Goal: Check status: Verify the current state of an ongoing process or item

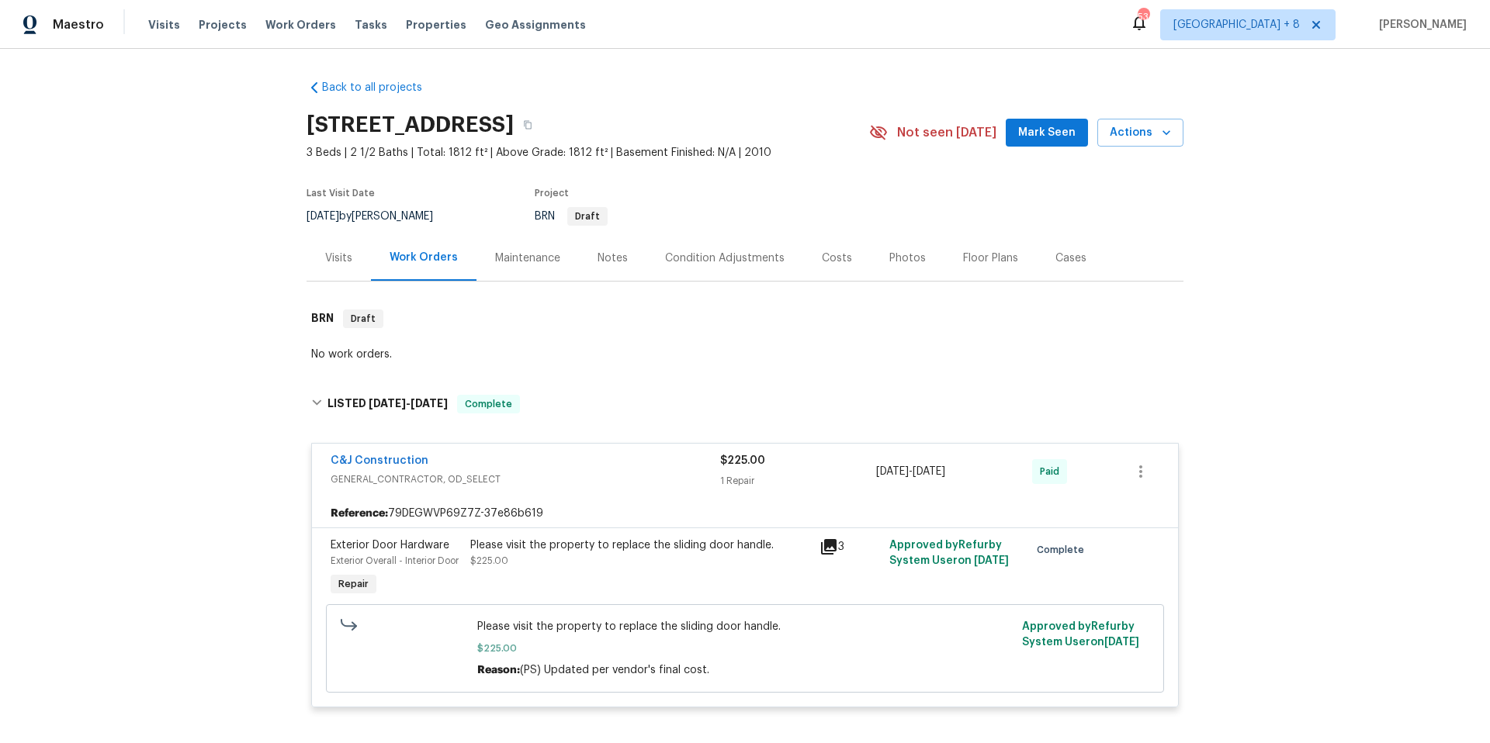
scroll to position [553, 0]
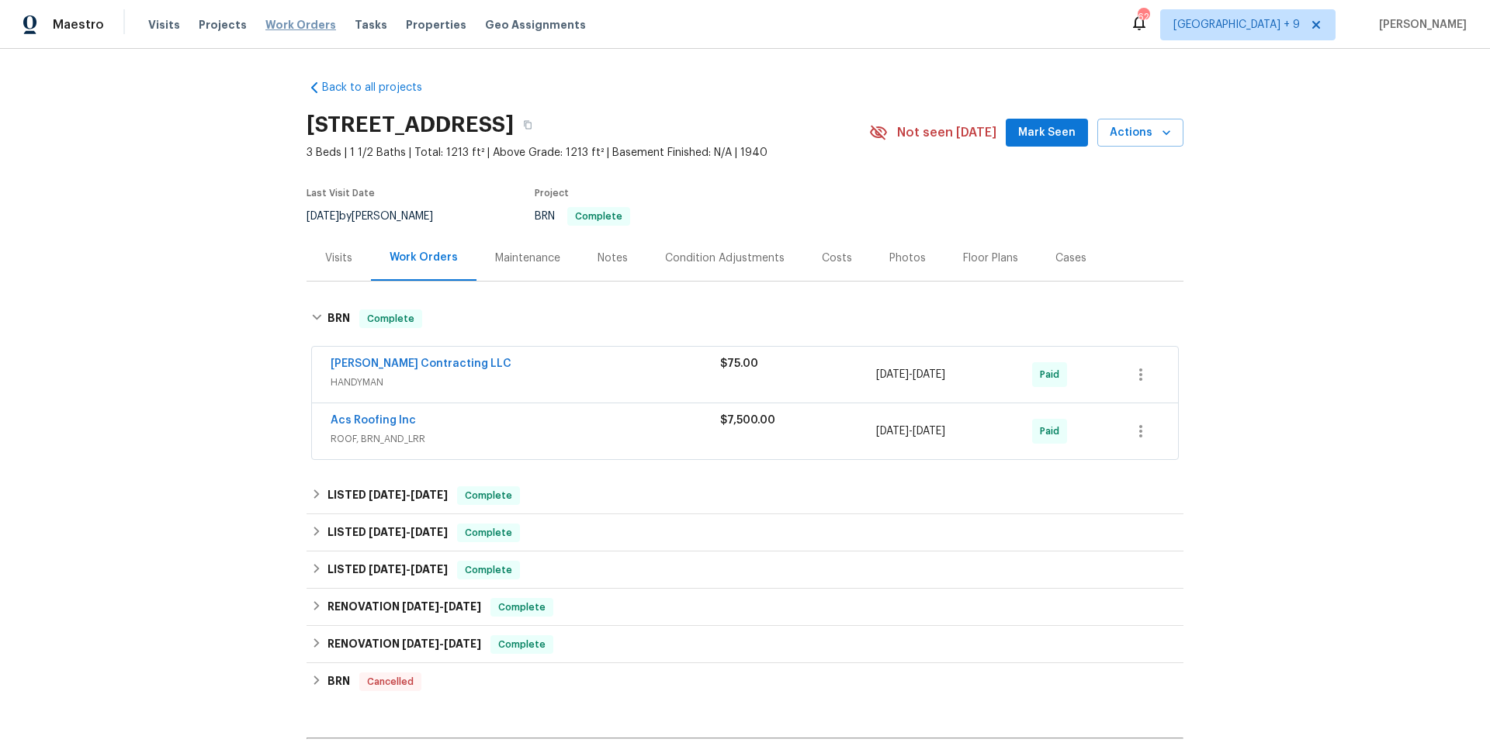
click at [297, 20] on span "Work Orders" at bounding box center [300, 25] width 71 height 16
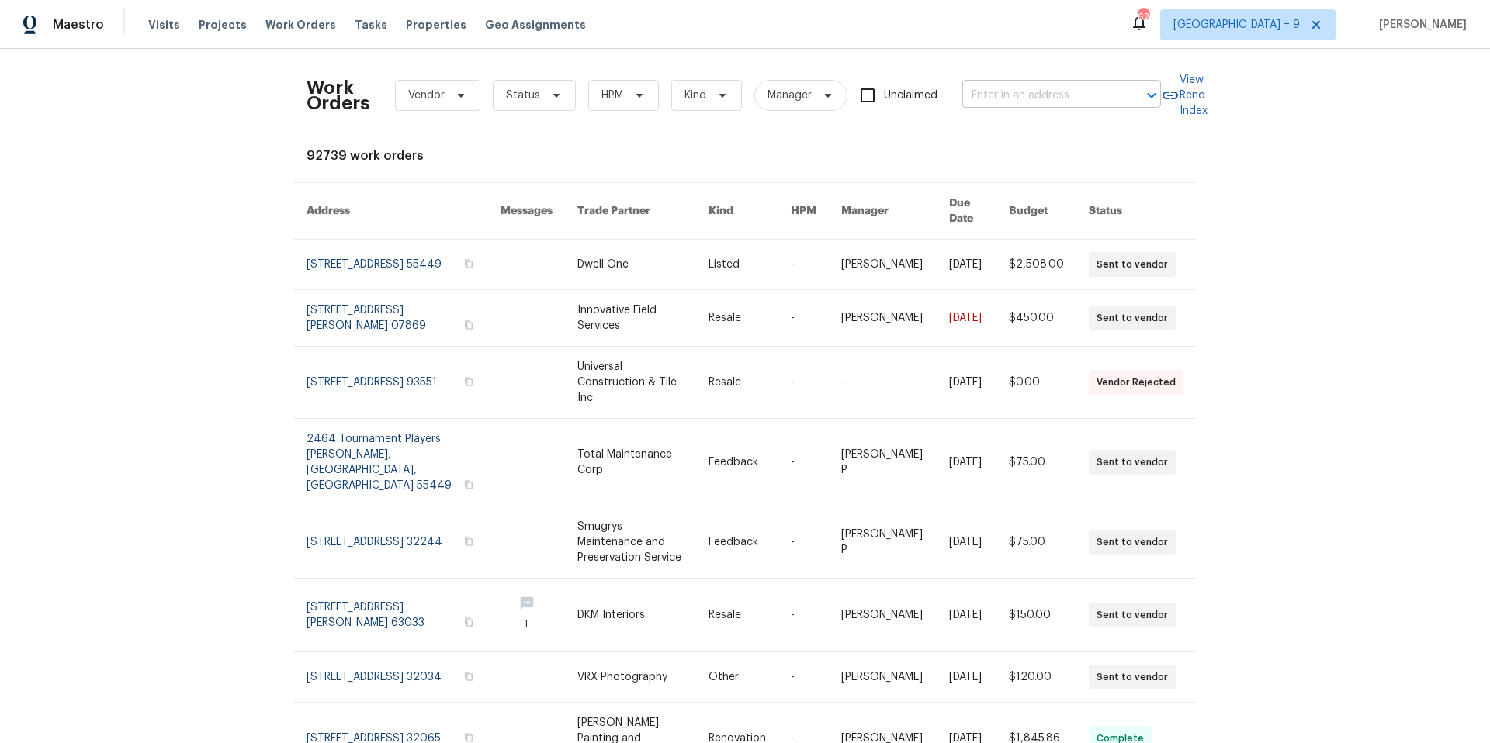
click at [994, 92] on input "text" at bounding box center [1039, 96] width 155 height 24
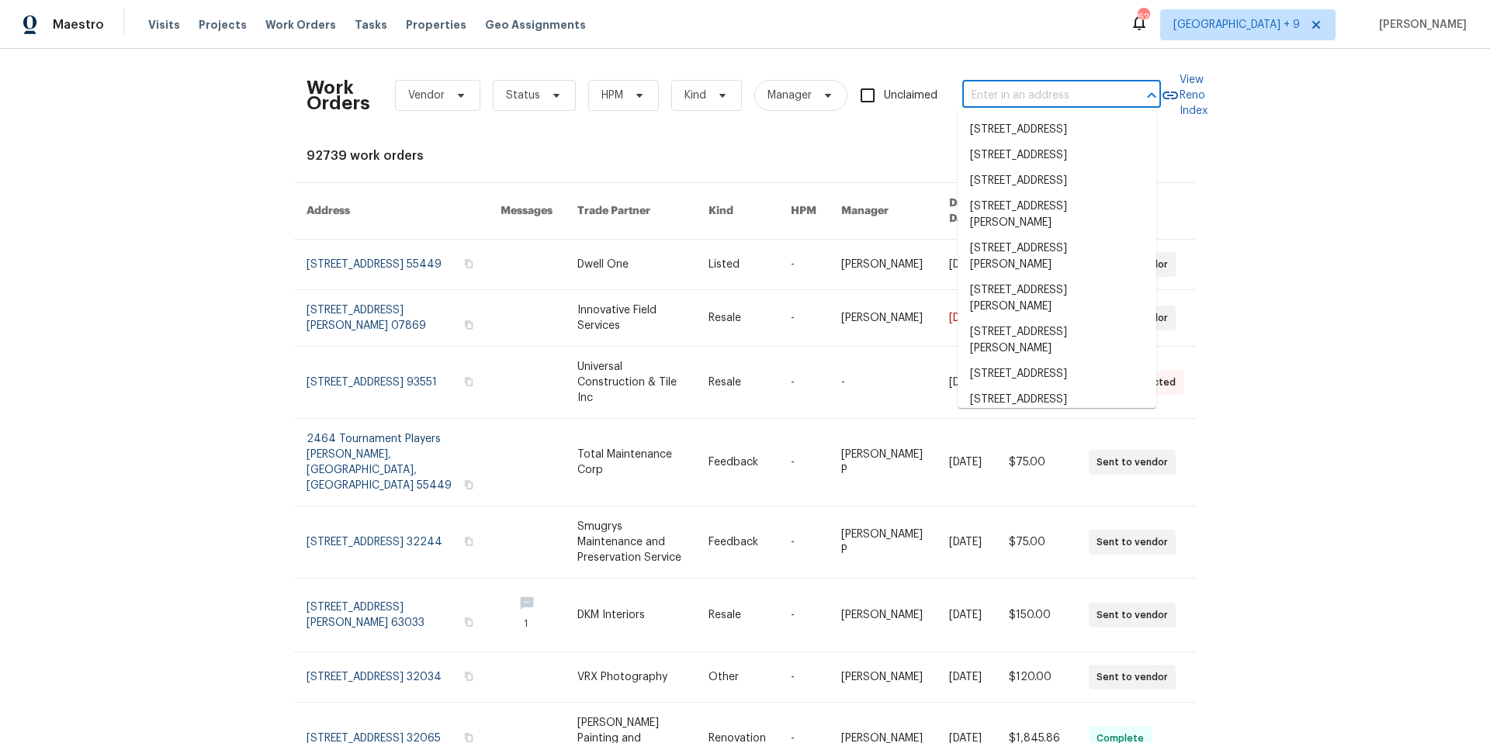
paste input "[STREET_ADDRESS][PERSON_NAME]"
type input "[STREET_ADDRESS][PERSON_NAME]"
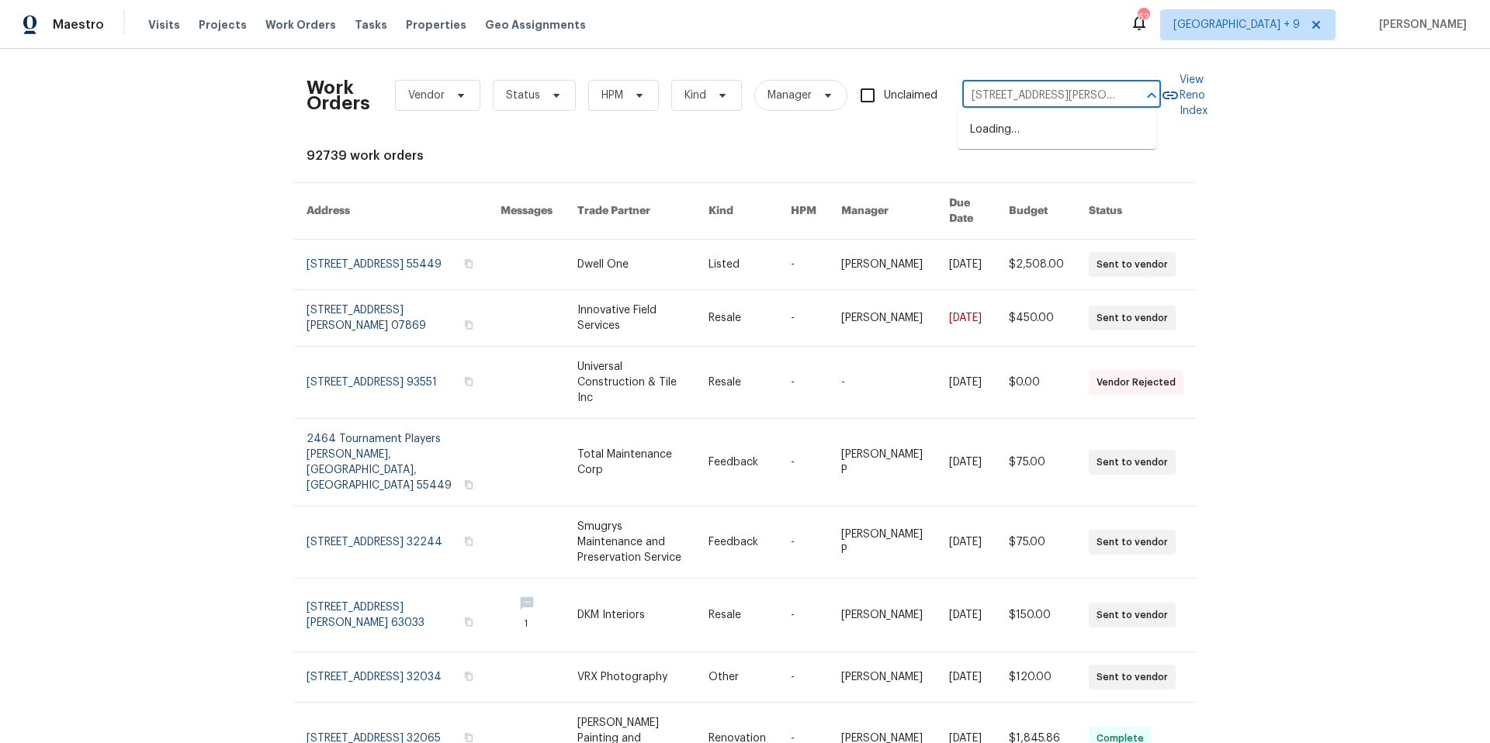
scroll to position [0, 11]
click at [1007, 140] on li "[STREET_ADDRESS][PERSON_NAME]" at bounding box center [1057, 138] width 199 height 42
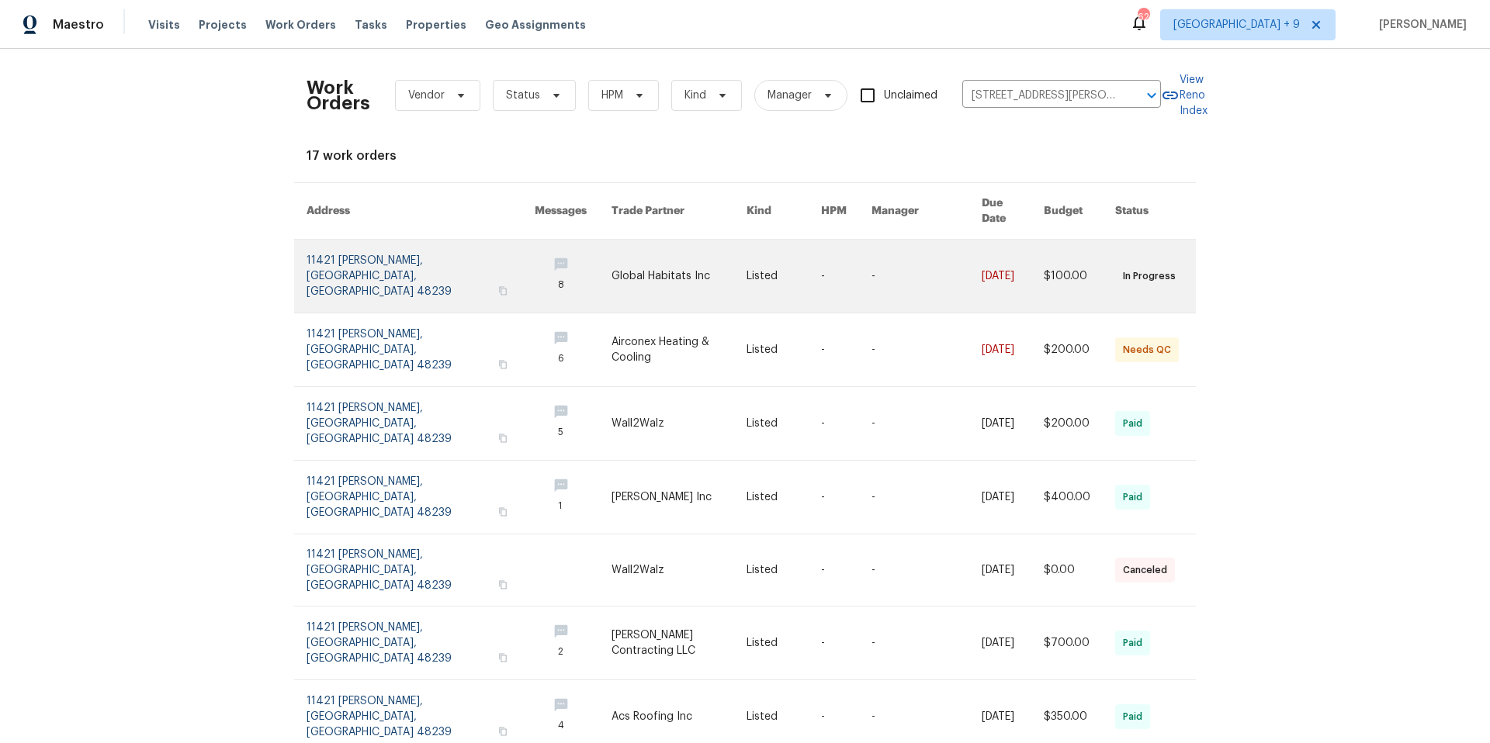
click at [349, 272] on link at bounding box center [421, 276] width 228 height 73
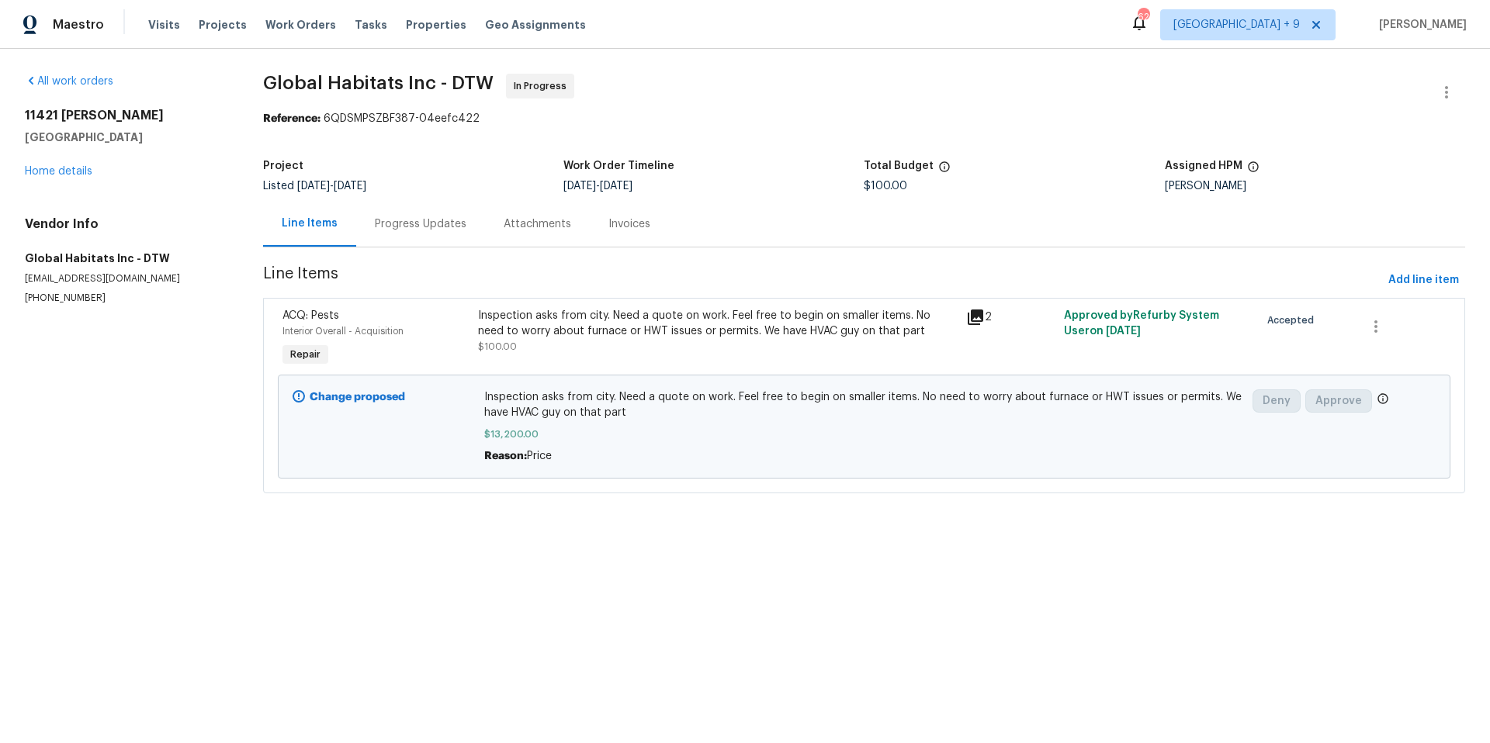
click at [401, 230] on div "Progress Updates" at bounding box center [421, 225] width 92 height 16
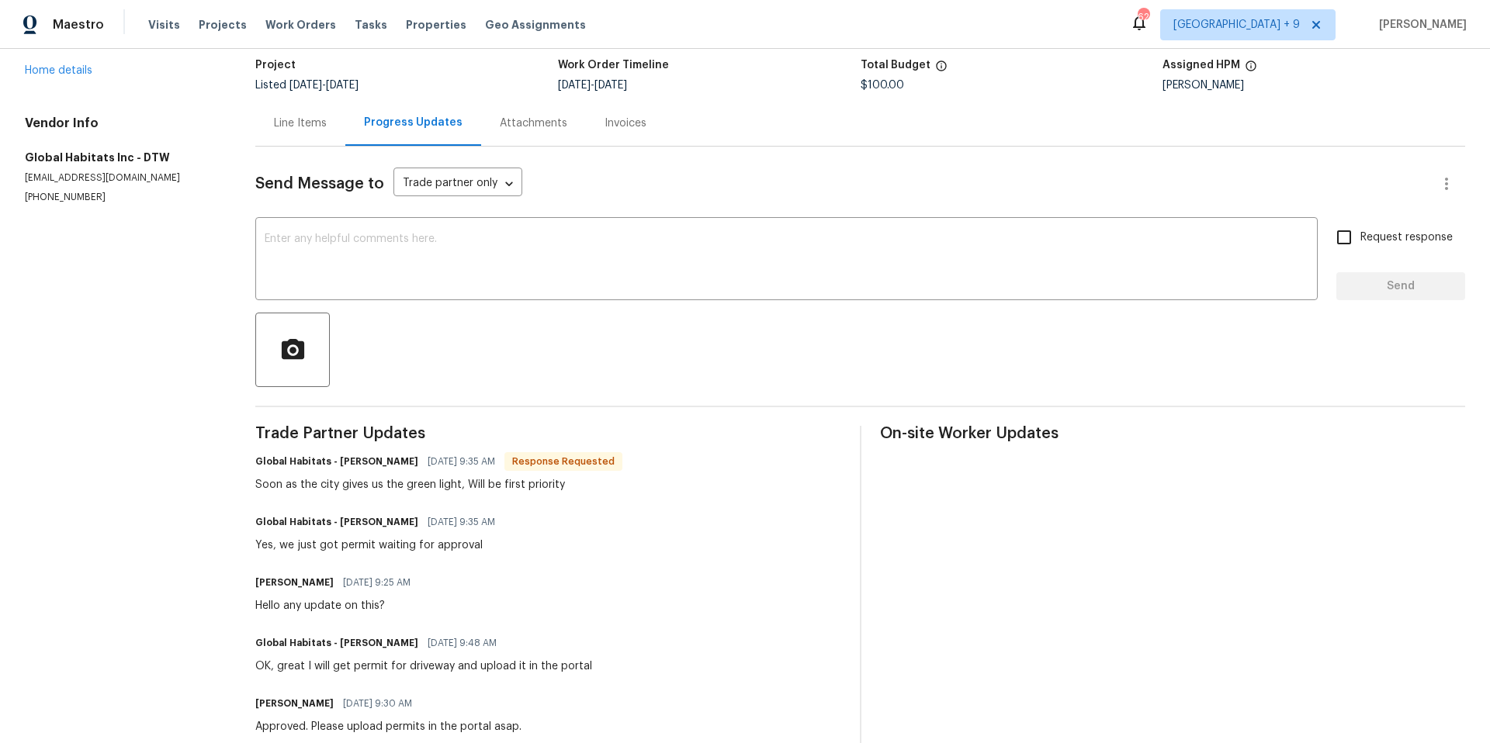
scroll to position [105, 0]
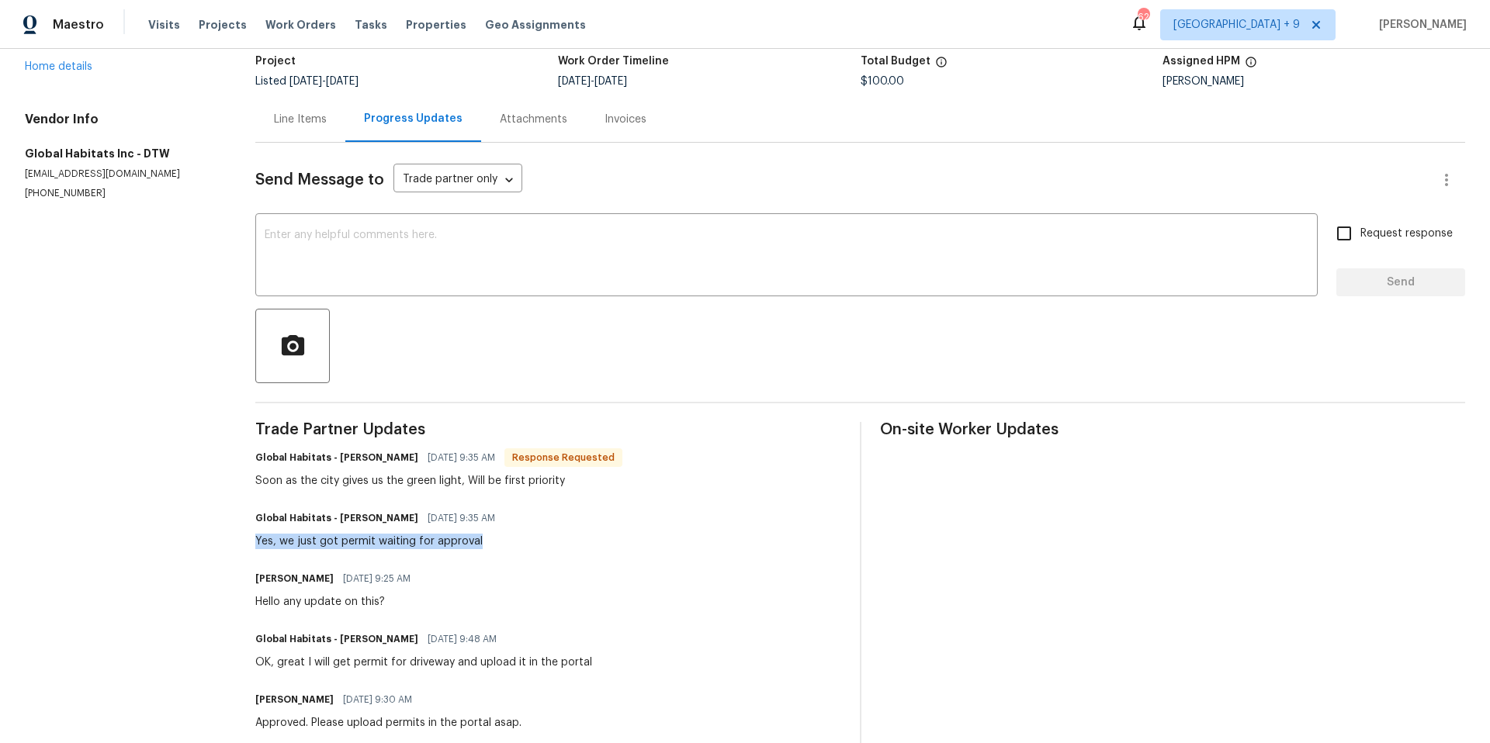
drag, startPoint x: 259, startPoint y: 541, endPoint x: 531, endPoint y: 538, distance: 271.6
click at [531, 538] on div "Global Habitats - [PERSON_NAME] [DATE] 9:35 AM Yes, we just got permit waiting …" at bounding box center [547, 529] width 585 height 42
copy div "Yes, we just got permit waiting for approval"
click at [256, 481] on div "All work orders [STREET_ADDRESS][PERSON_NAME] Home details Vendor Info Global H…" at bounding box center [745, 556] width 1490 height 1225
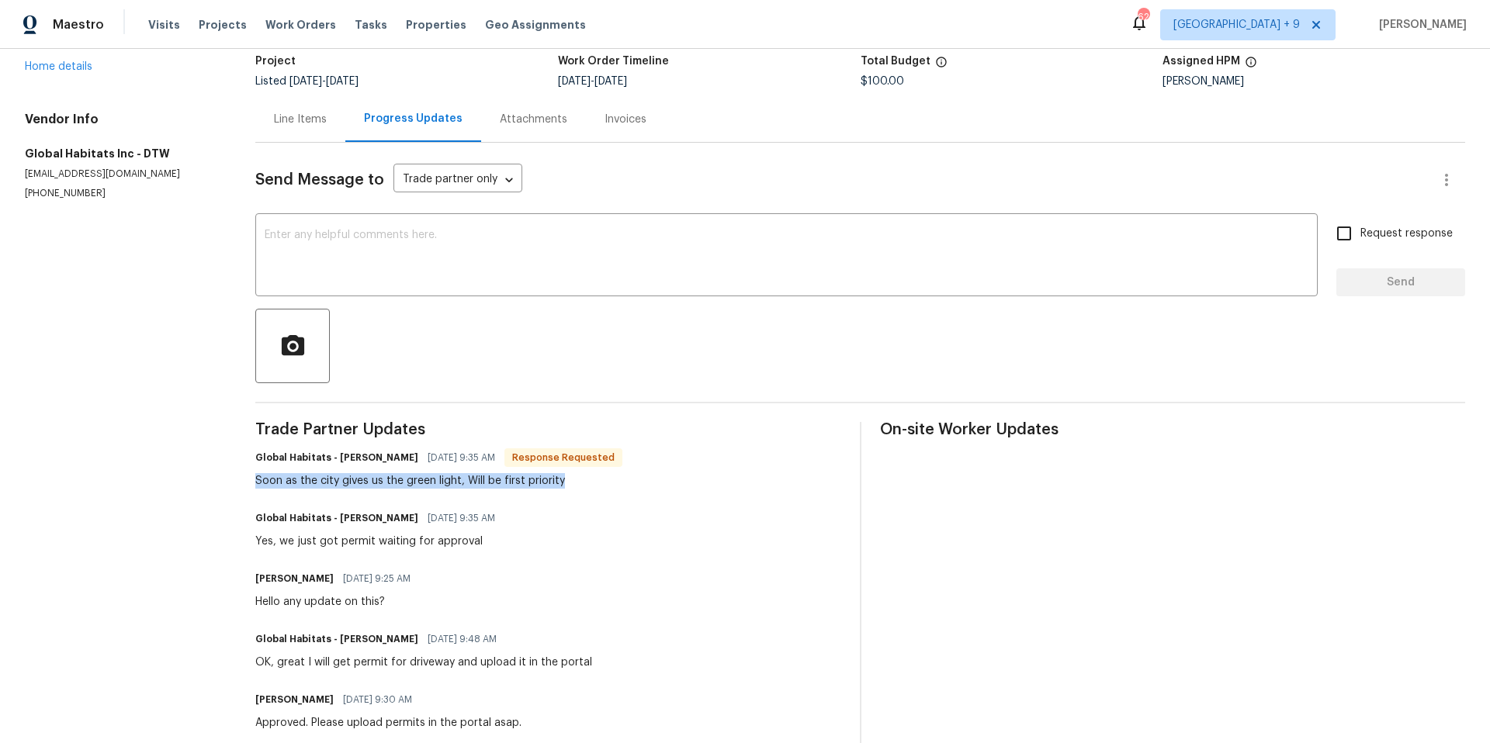
drag, startPoint x: 258, startPoint y: 480, endPoint x: 673, endPoint y: 480, distance: 415.2
click at [673, 480] on div "Global Habitats - [PERSON_NAME] [DATE] 9:35 AM Response Requested Soon as the c…" at bounding box center [547, 468] width 585 height 42
copy div "Soon as the city gives us the green light, Will be first priority"
click at [553, 224] on div "x ​" at bounding box center [786, 256] width 1062 height 79
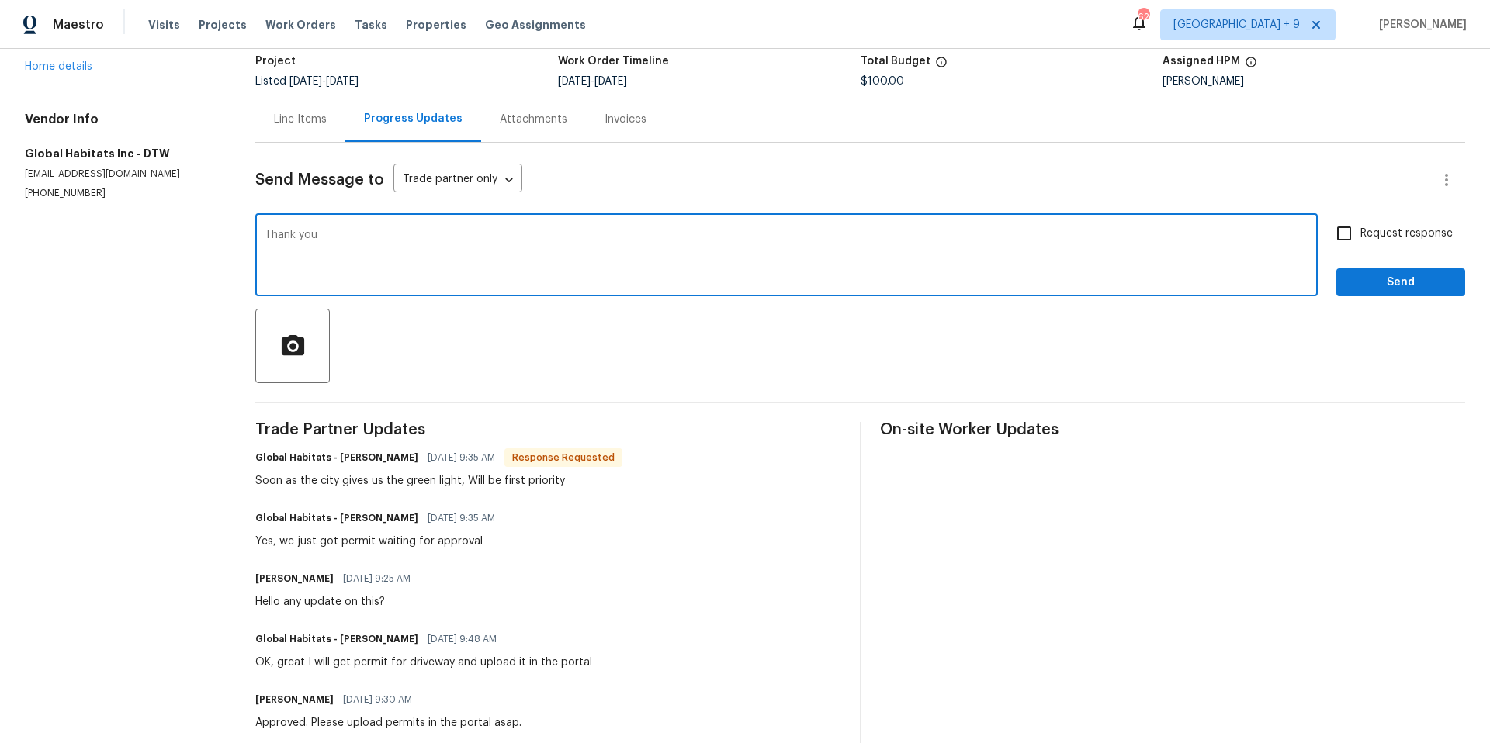
type textarea "Thank you"
click at [1393, 287] on span "Send" at bounding box center [1401, 282] width 104 height 19
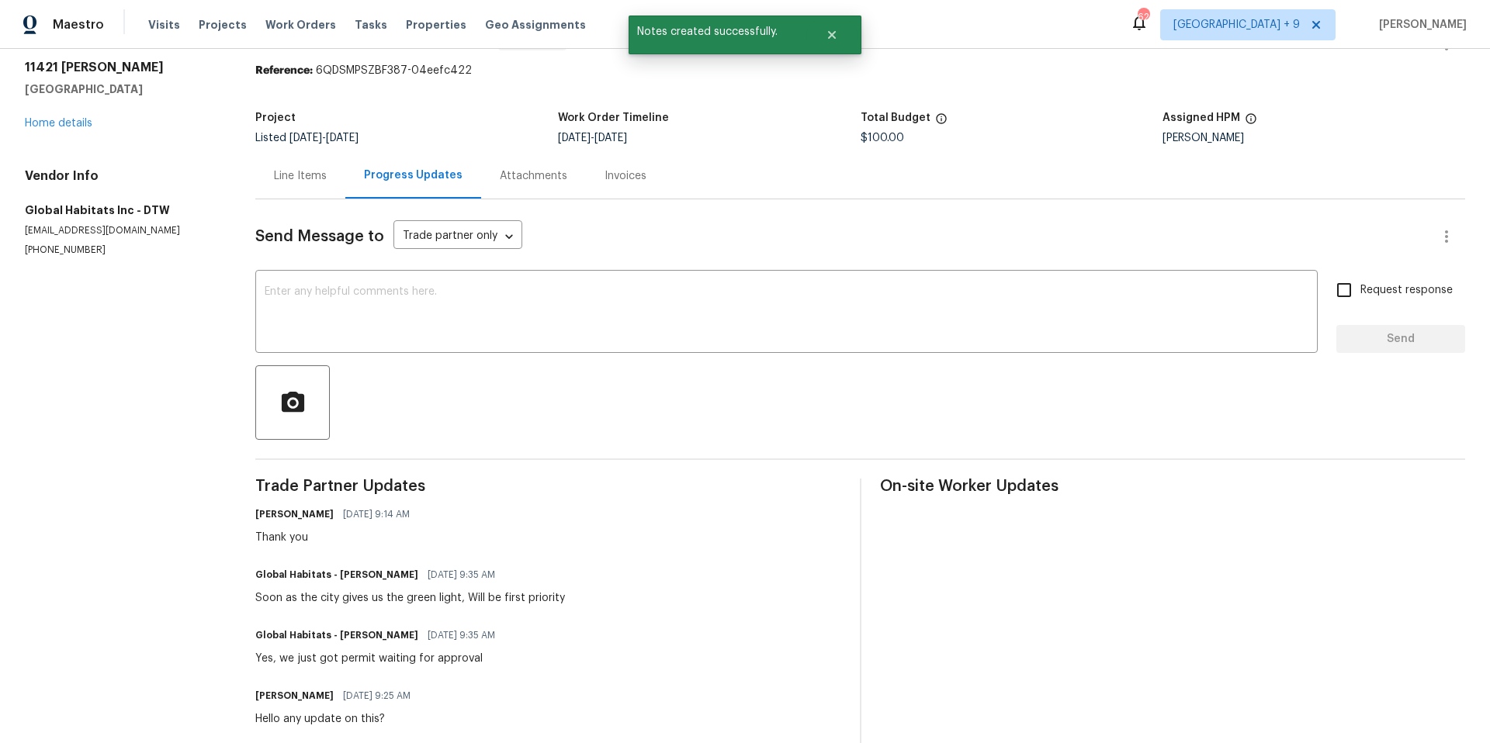
scroll to position [0, 0]
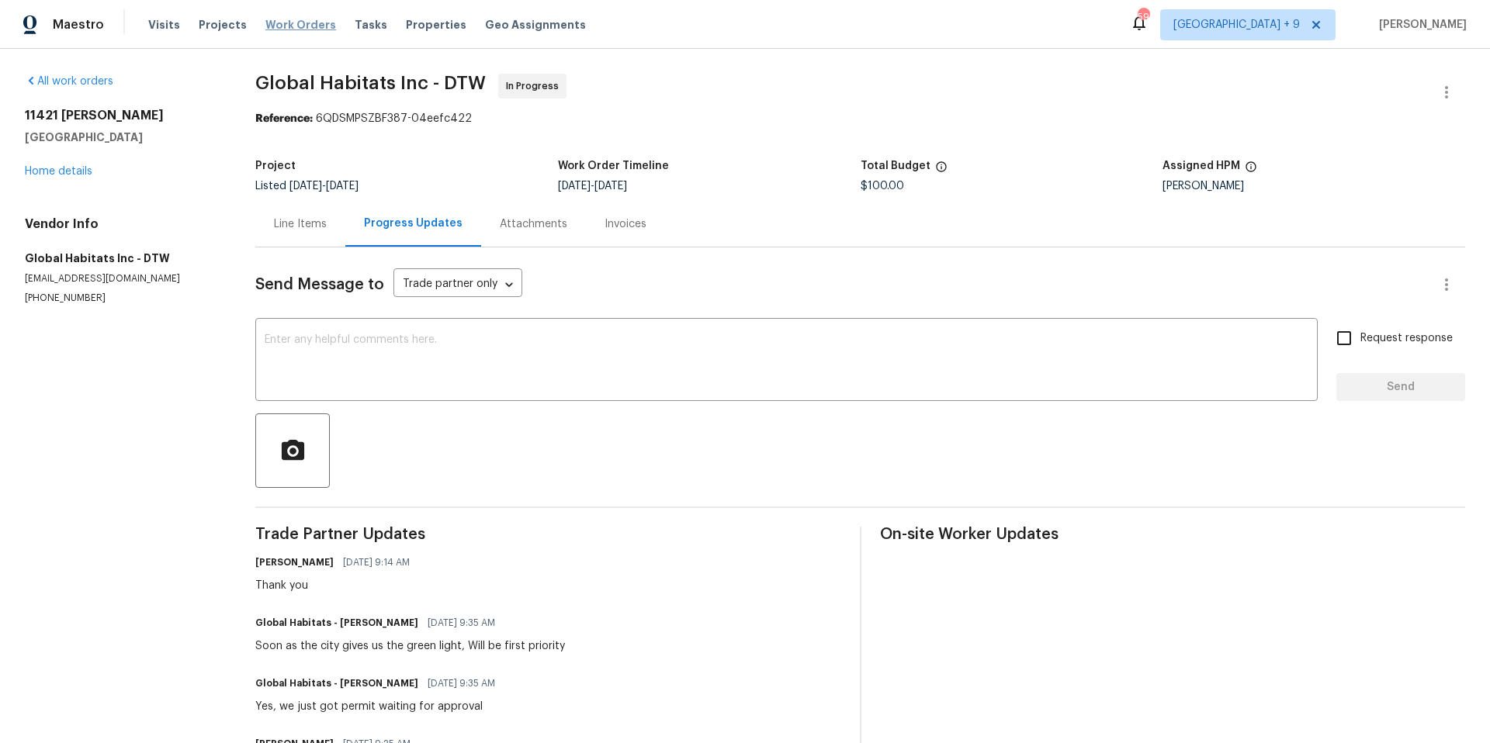
click at [311, 26] on span "Work Orders" at bounding box center [300, 25] width 71 height 16
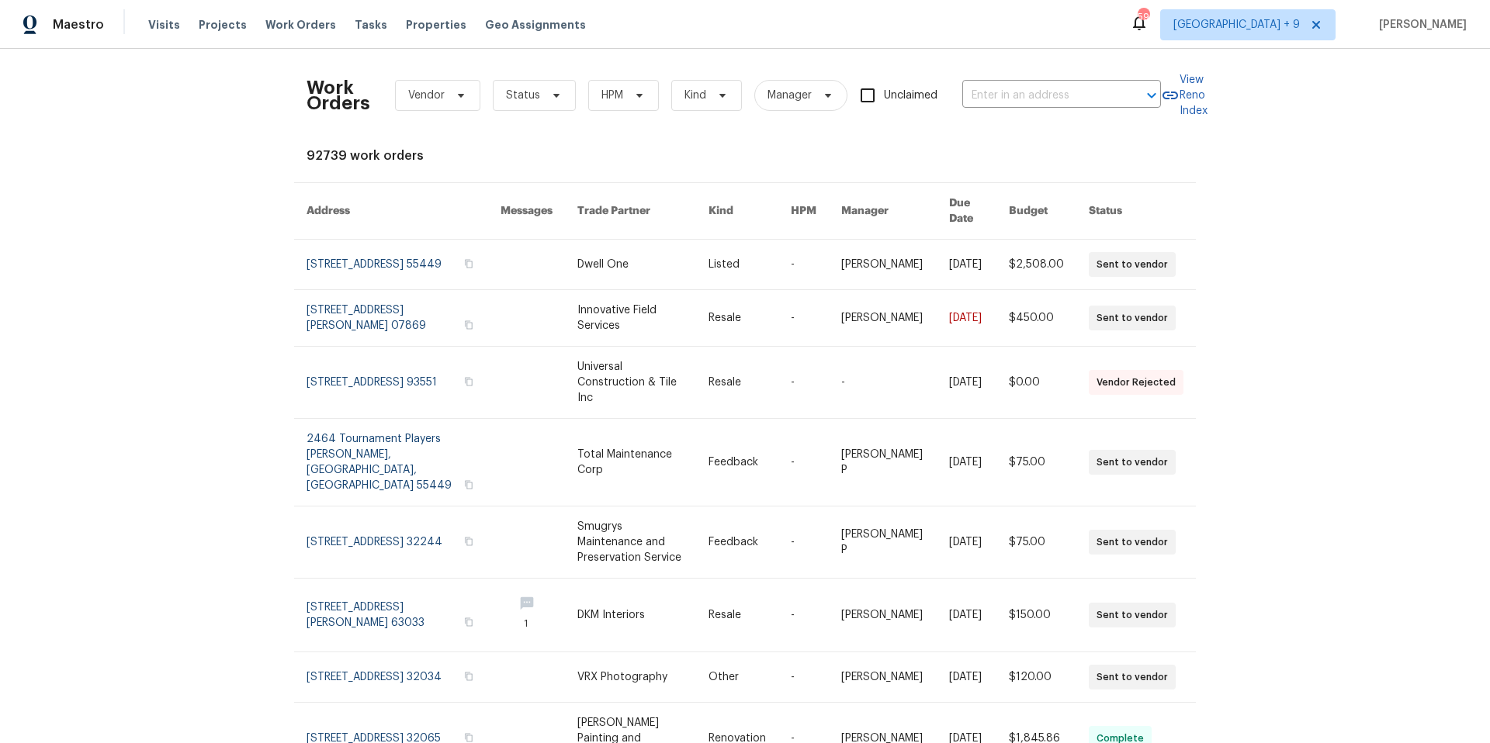
click at [1110, 108] on div "Work Orders Vendor Status HPM Kind Manager Unclaimed ​" at bounding box center [734, 95] width 854 height 68
click at [1107, 102] on input "text" at bounding box center [1039, 96] width 155 height 24
type input "1030 plantat"
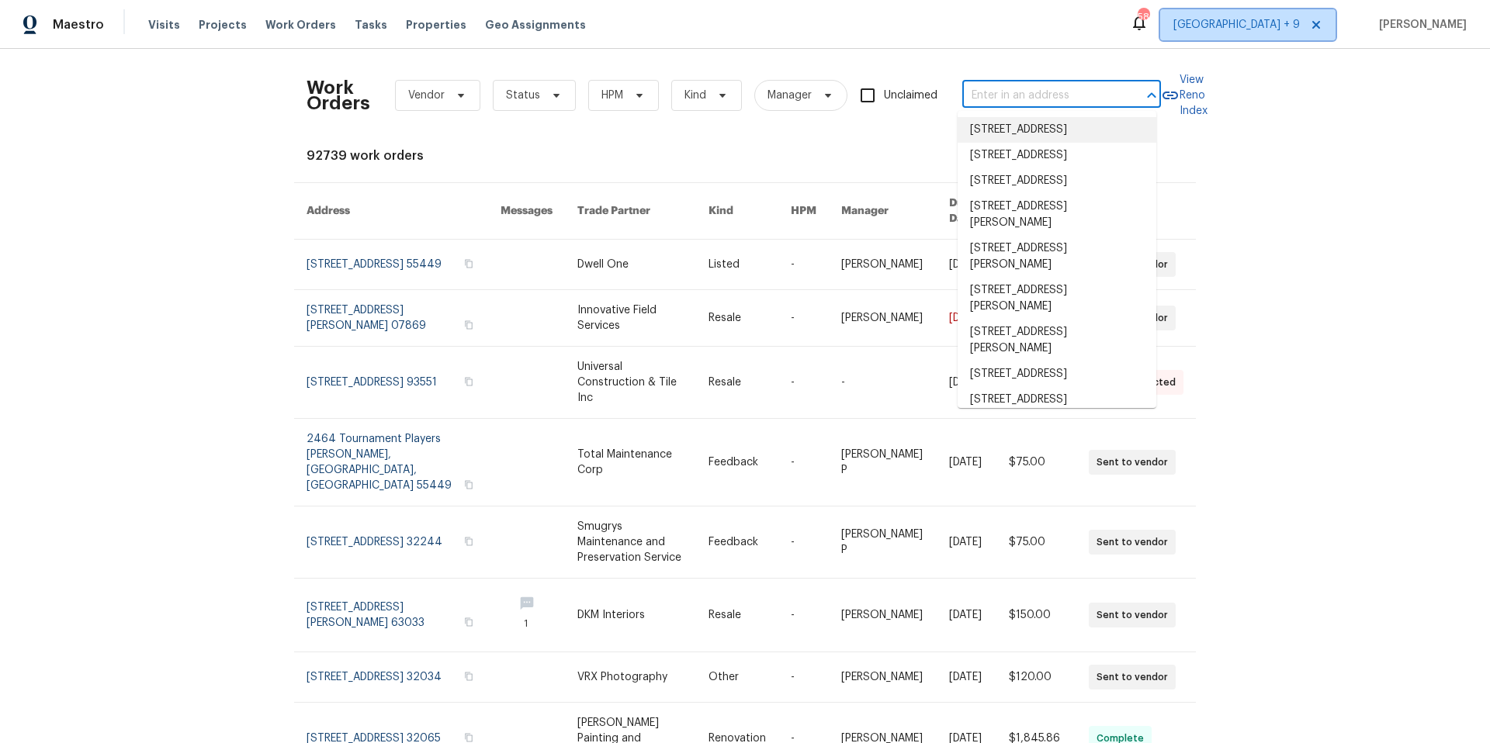
click at [1274, 20] on span "[GEOGRAPHIC_DATA] + 9" at bounding box center [1236, 25] width 126 height 16
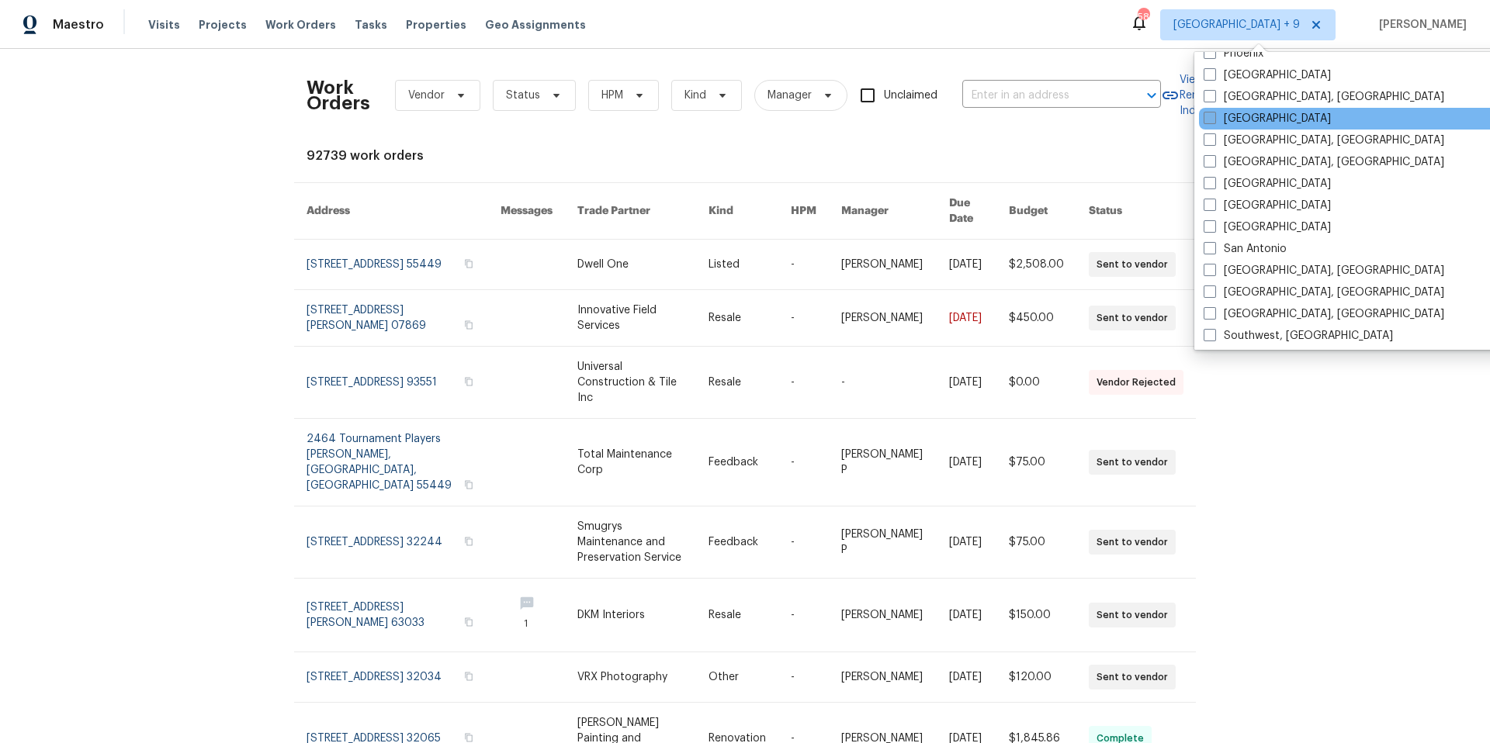
scroll to position [854, 0]
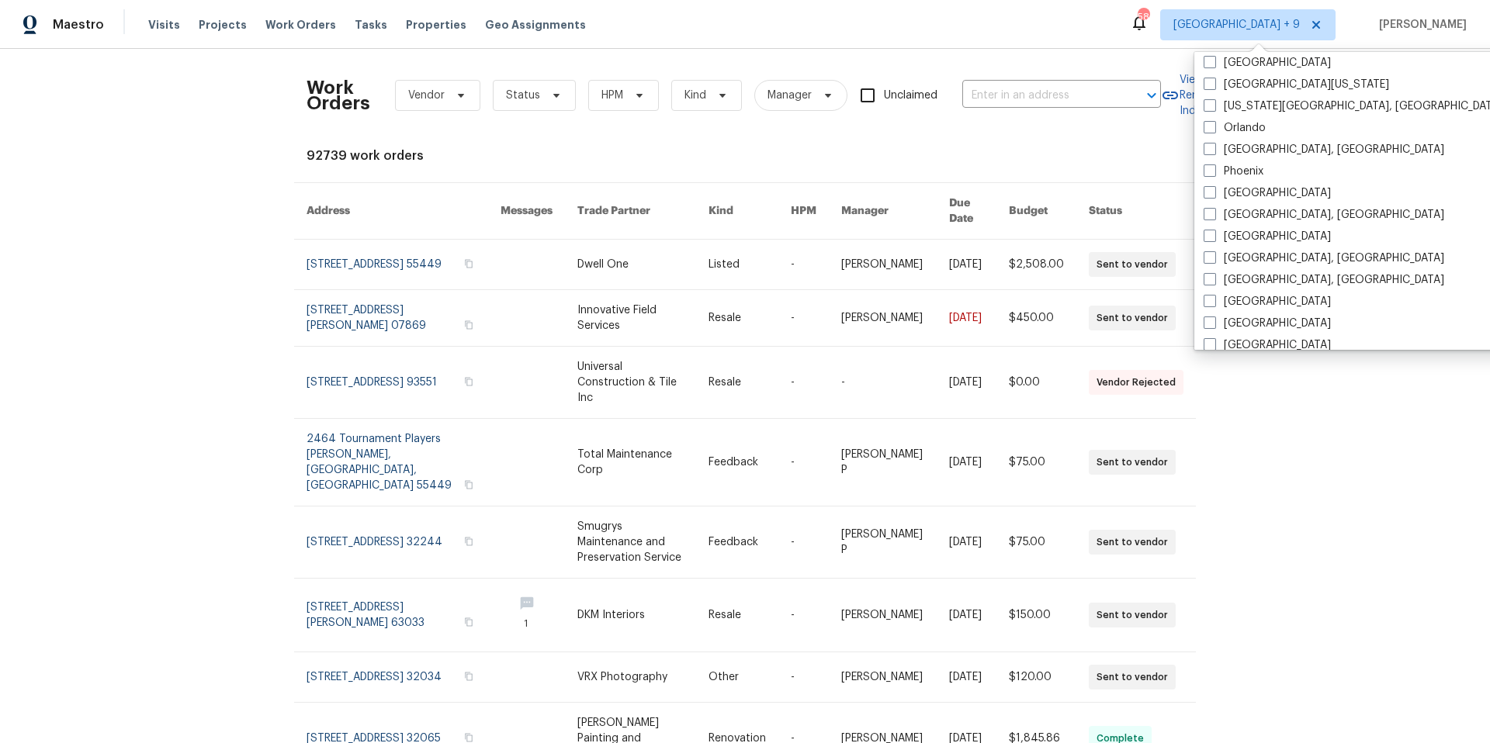
click at [1210, 130] on span at bounding box center [1210, 127] width 12 height 12
click at [1210, 130] on input "Orlando" at bounding box center [1209, 125] width 10 height 10
checkbox input "true"
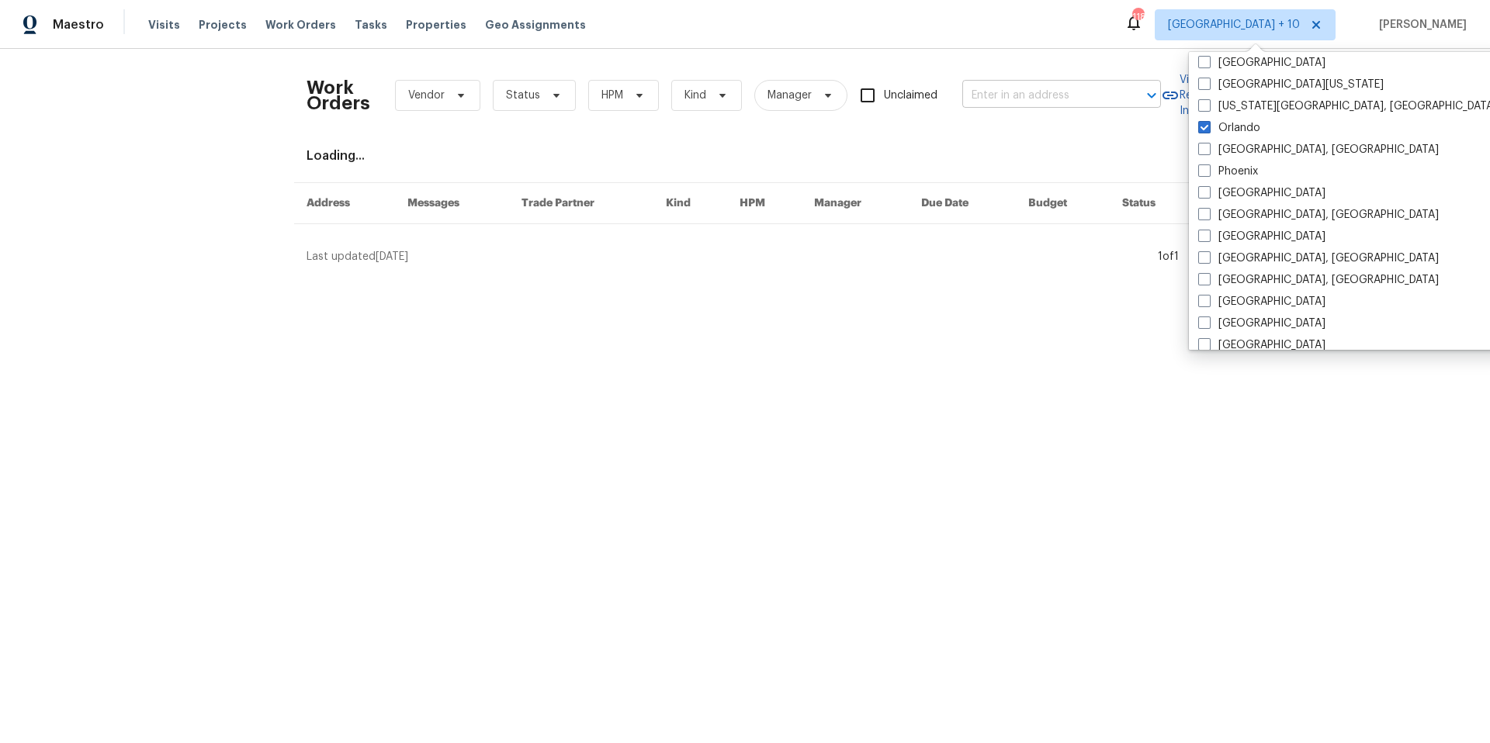
click at [993, 95] on input "text" at bounding box center [1039, 96] width 155 height 24
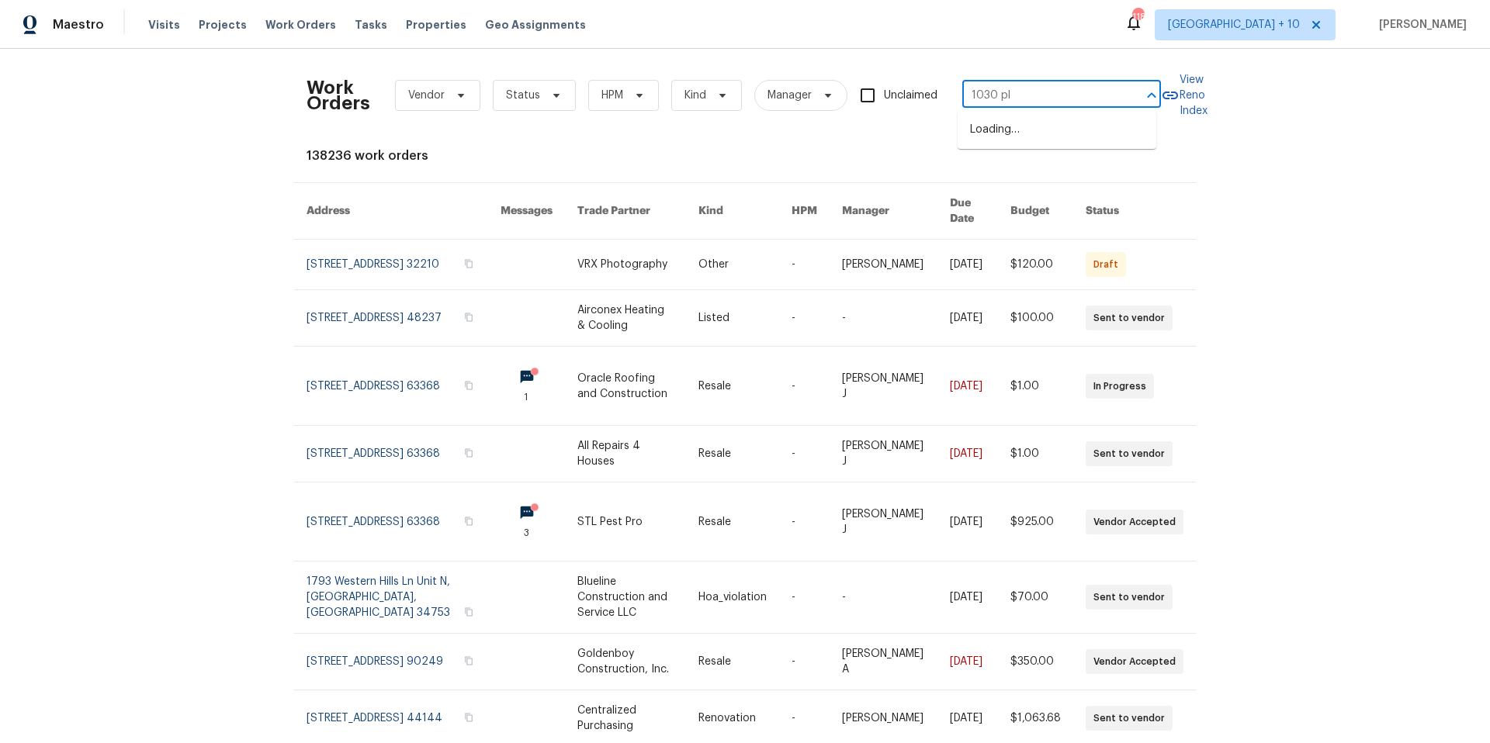
type input "1030 pla"
click at [1055, 132] on li "[STREET_ADDRESS]" at bounding box center [1057, 130] width 199 height 26
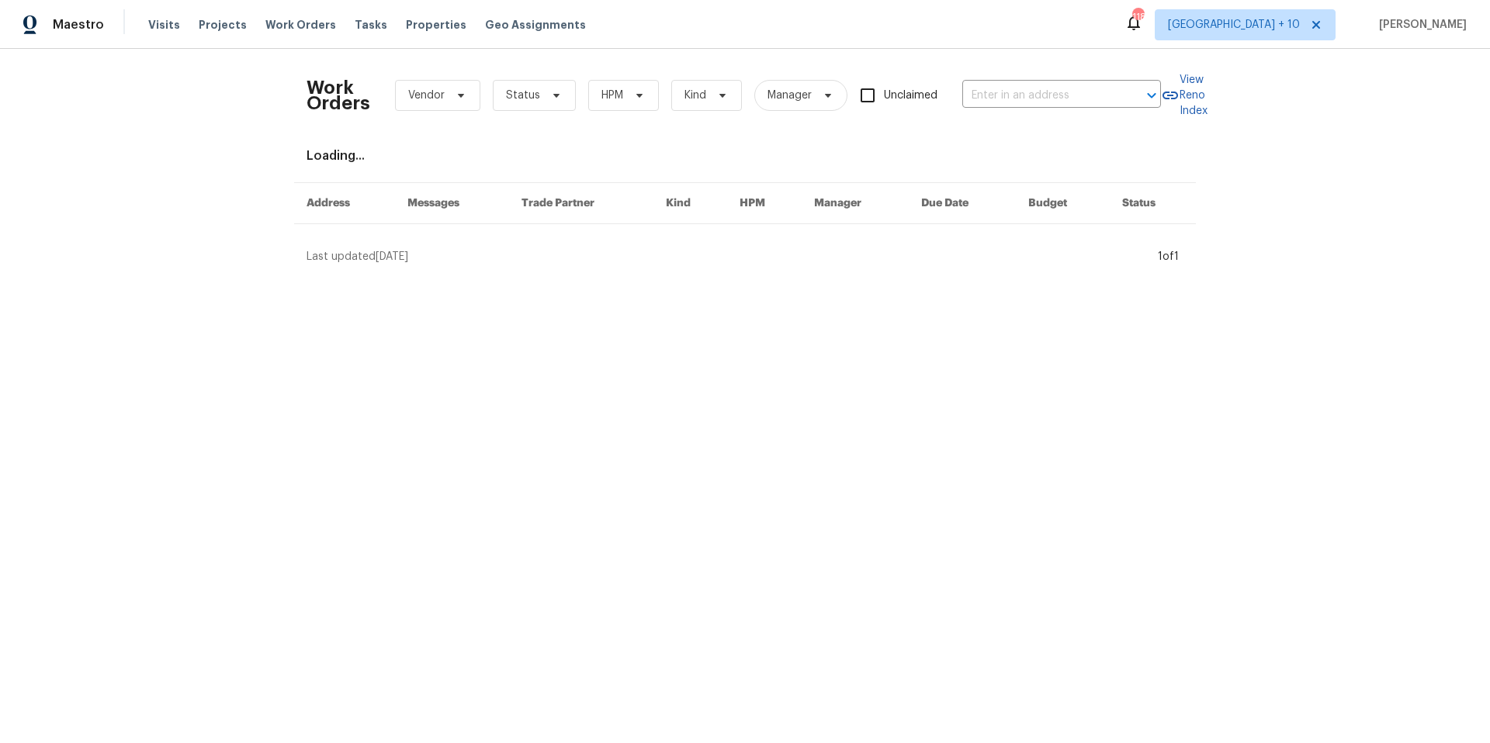
type input "[STREET_ADDRESS]"
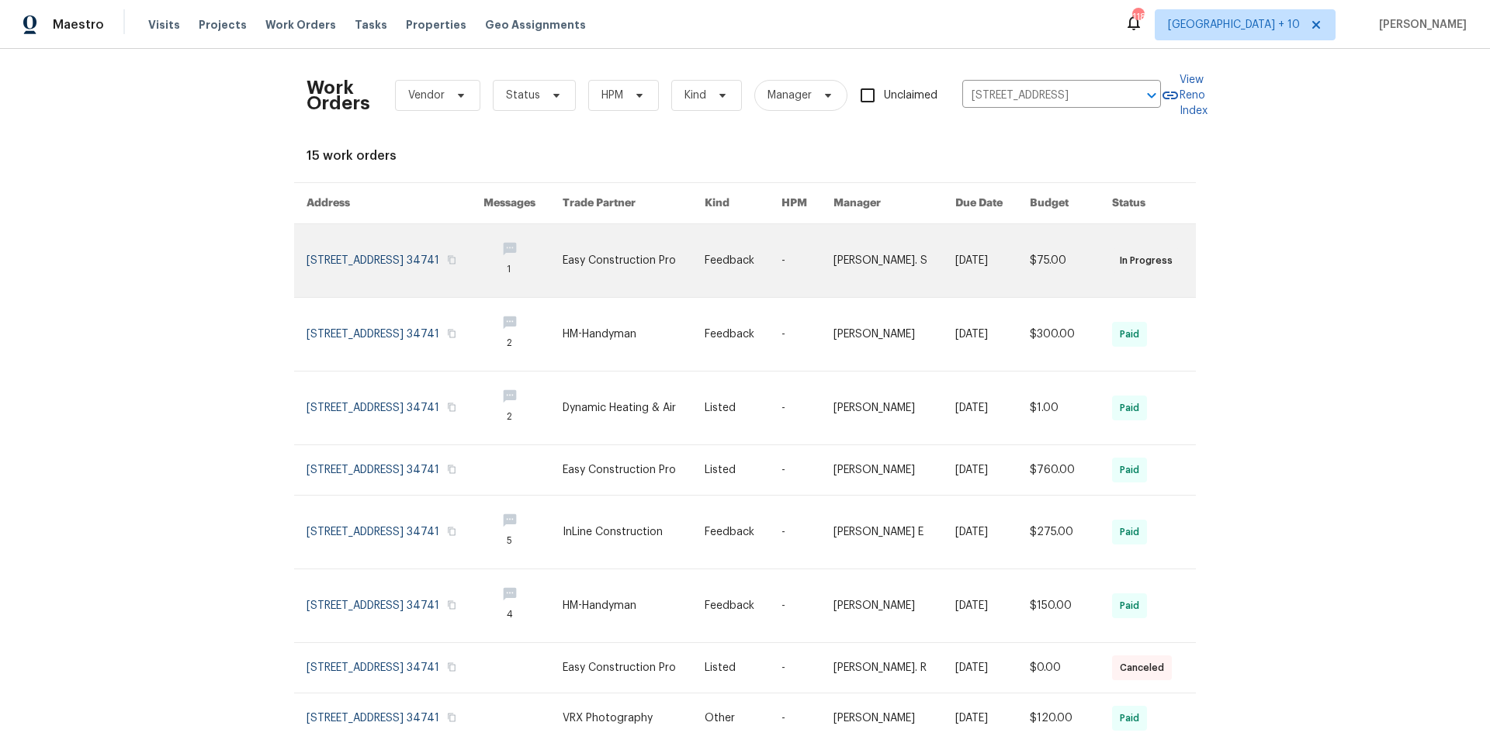
click at [386, 253] on link at bounding box center [395, 260] width 177 height 73
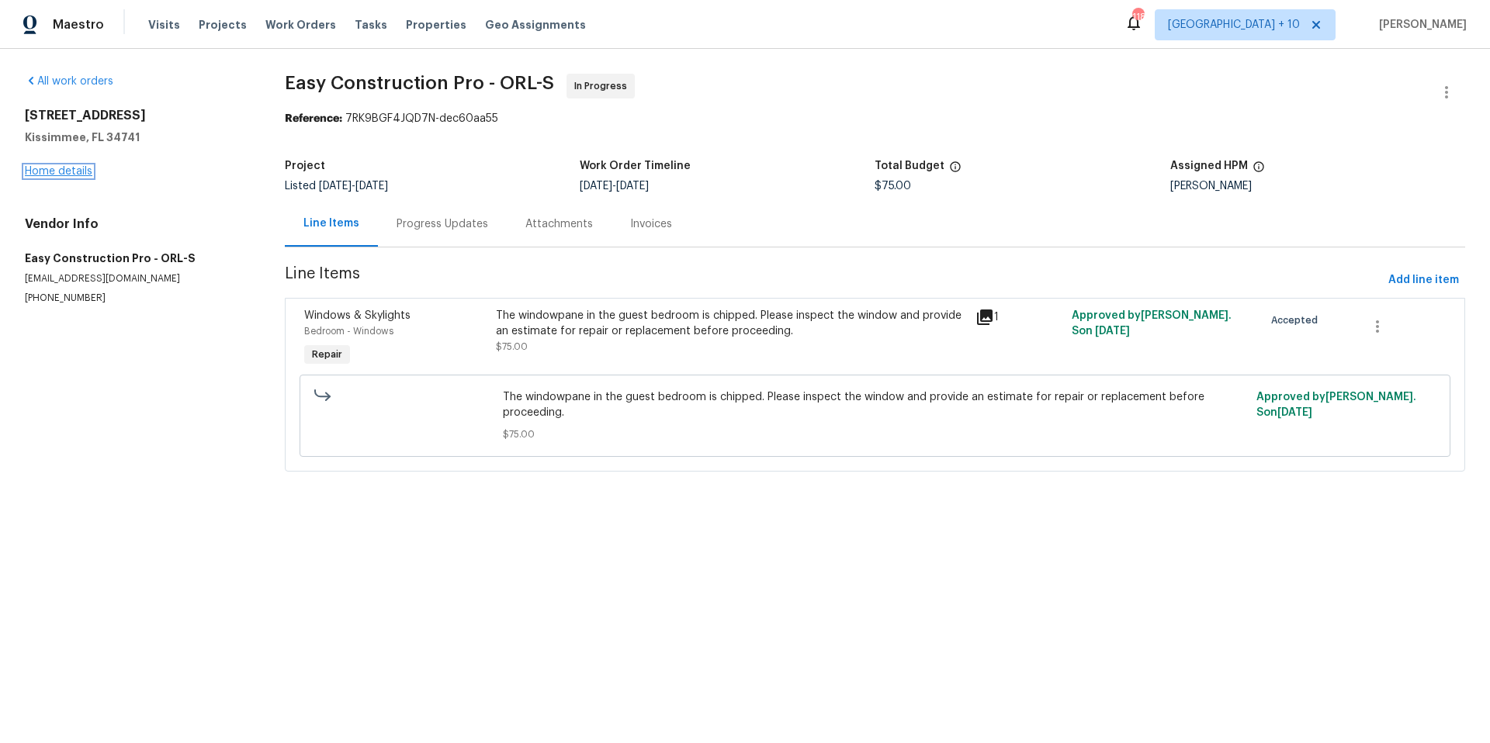
click at [68, 171] on link "Home details" at bounding box center [59, 171] width 68 height 11
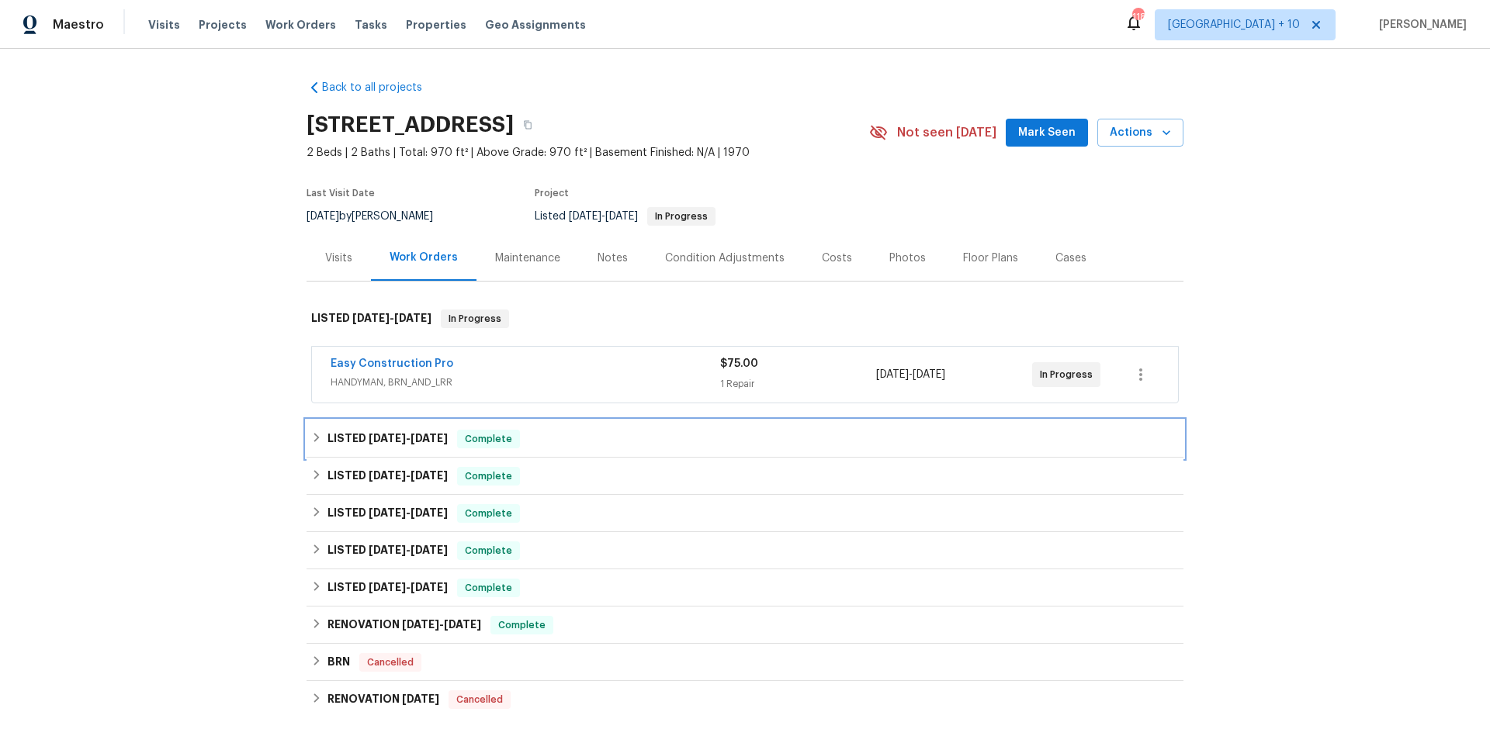
click at [369, 438] on span "[DATE]" at bounding box center [387, 438] width 37 height 11
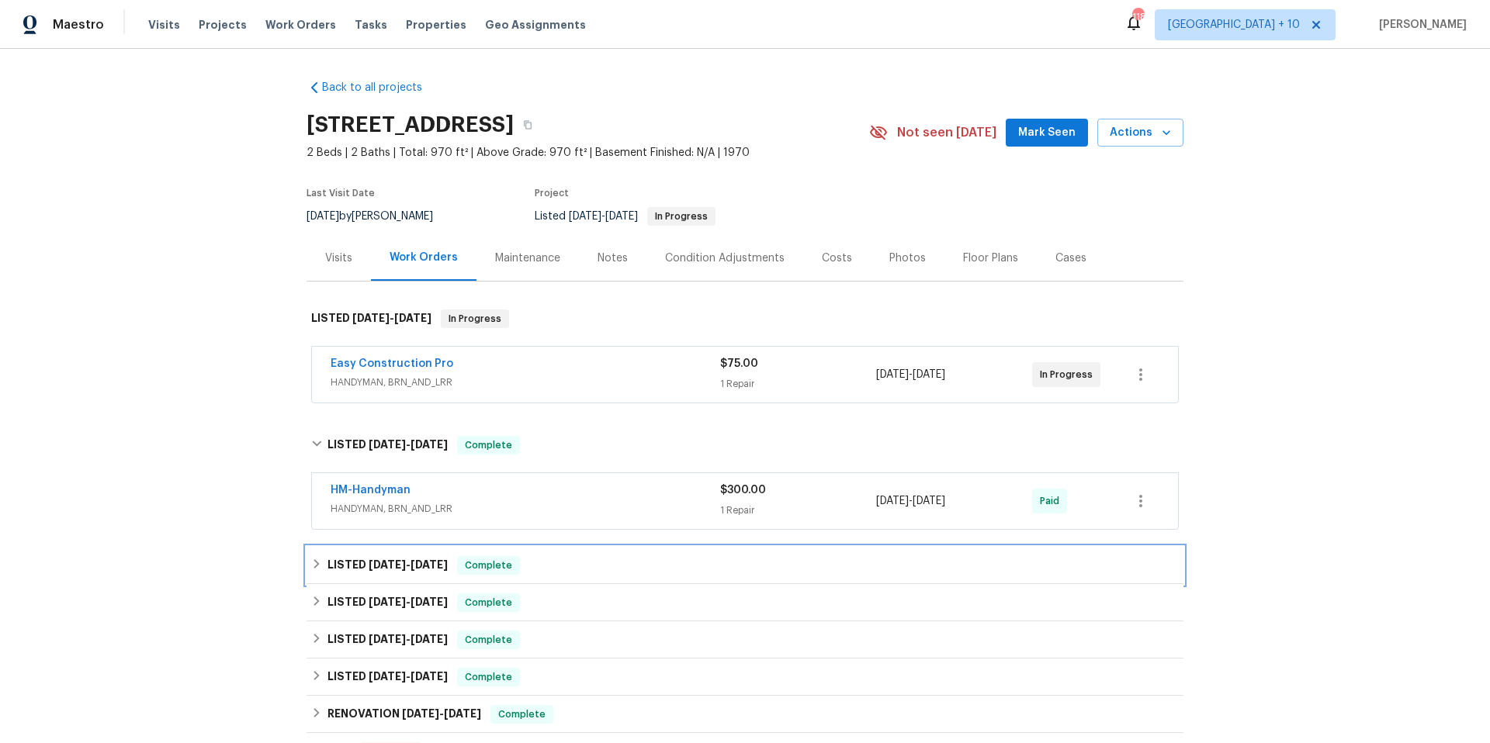
drag, startPoint x: 435, startPoint y: 569, endPoint x: 631, endPoint y: 505, distance: 205.6
click at [435, 569] on span "[DATE]" at bounding box center [429, 565] width 37 height 11
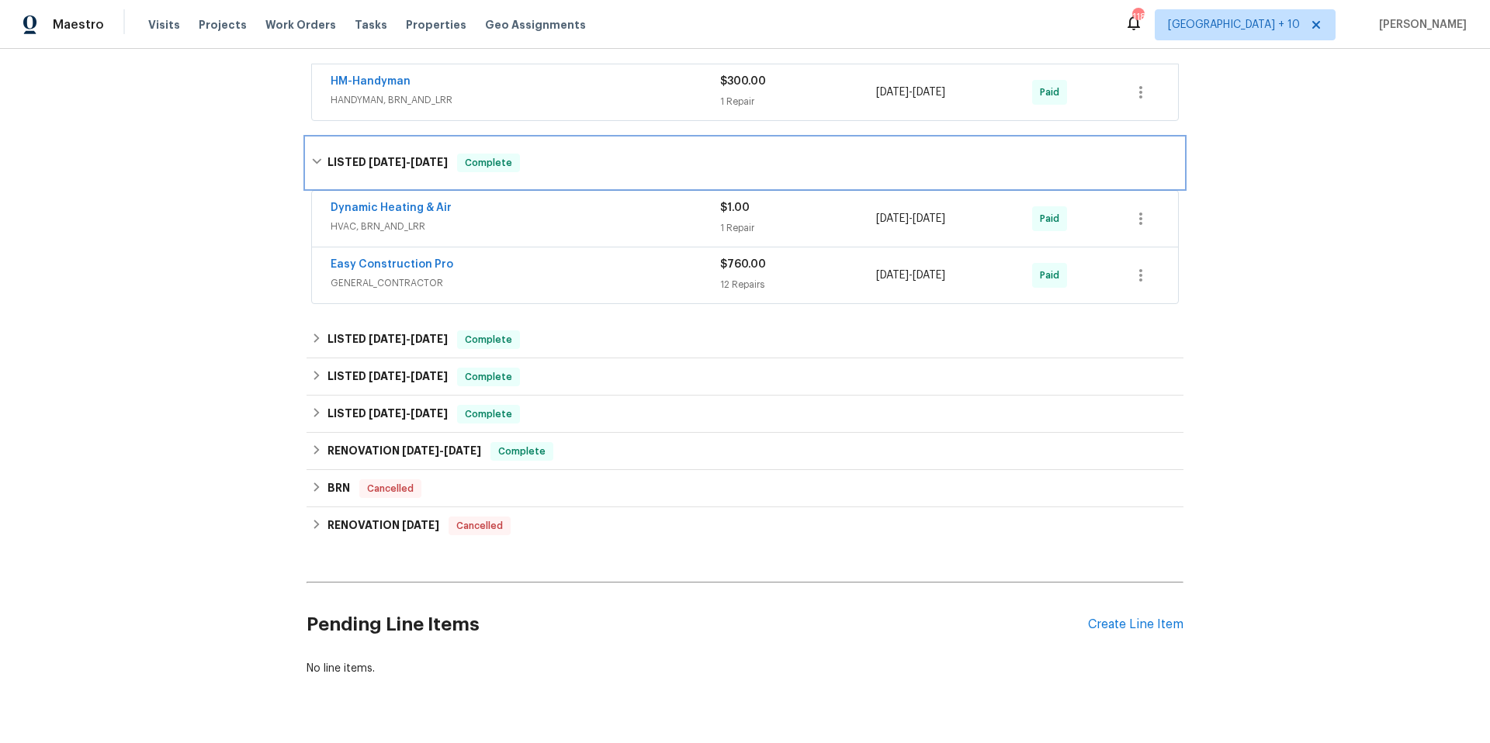
scroll to position [459, 0]
